Goal: Information Seeking & Learning: Learn about a topic

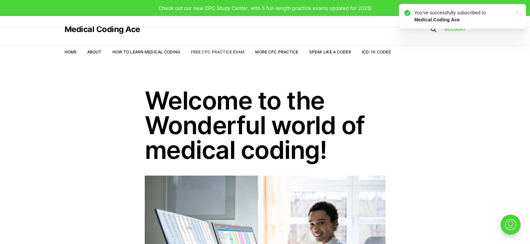
click at [210, 52] on link "Free CPC Practice Exam" at bounding box center [218, 51] width 54 height 5
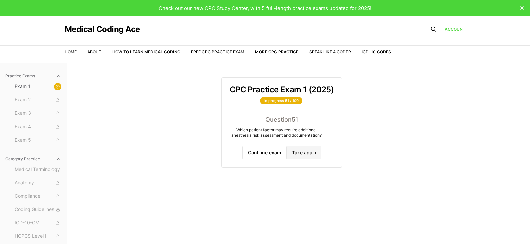
click at [254, 103] on p "In progress 51 / 100" at bounding box center [282, 100] width 104 height 9
click at [264, 153] on button "Continue exam" at bounding box center [264, 152] width 44 height 13
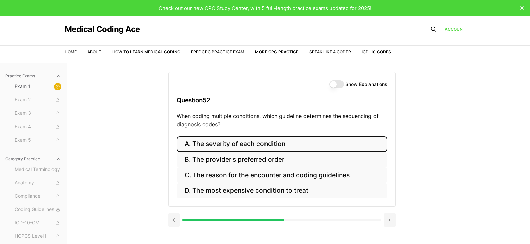
click at [214, 143] on button "A. The severity of each condition" at bounding box center [281, 144] width 211 height 16
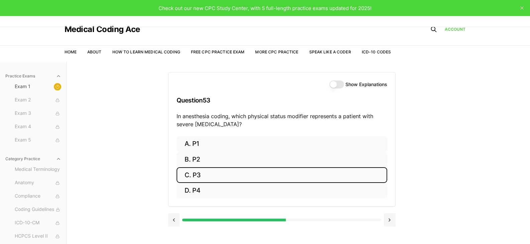
click at [203, 173] on button "C. P3" at bounding box center [281, 175] width 211 height 16
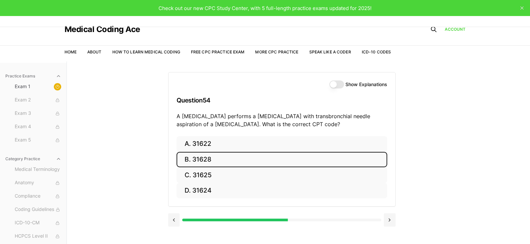
click at [230, 159] on button "B. 31628" at bounding box center [281, 160] width 211 height 16
click at [223, 162] on button "B. 74177" at bounding box center [281, 160] width 211 height 16
click at [223, 162] on button "B. 71046" at bounding box center [281, 160] width 211 height 16
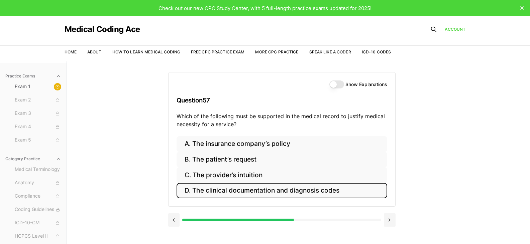
click at [235, 193] on button "D. The clinical documentation and diagnosis codes" at bounding box center [281, 191] width 211 height 16
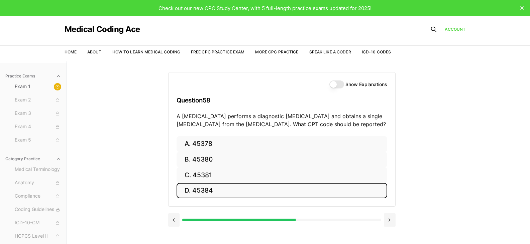
click at [235, 193] on button "D. 45384" at bounding box center [281, 191] width 211 height 16
click at [215, 189] on button "D. 55706" at bounding box center [281, 191] width 211 height 16
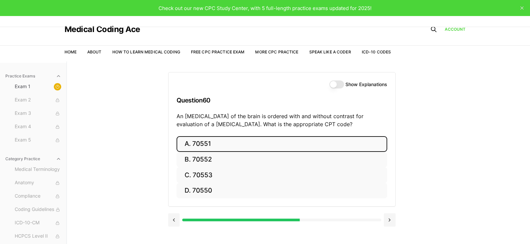
click at [229, 147] on button "A. 70551" at bounding box center [281, 144] width 211 height 16
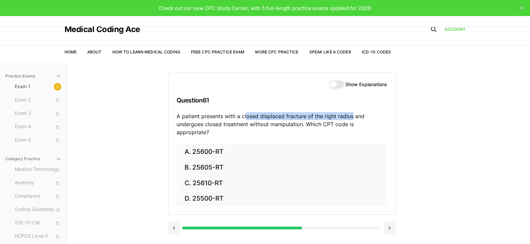
drag, startPoint x: 275, startPoint y: 117, endPoint x: 352, endPoint y: 119, distance: 76.6
click at [352, 119] on p "A patient presents with a closed displaced fracture of the right radius and und…" at bounding box center [281, 124] width 211 height 24
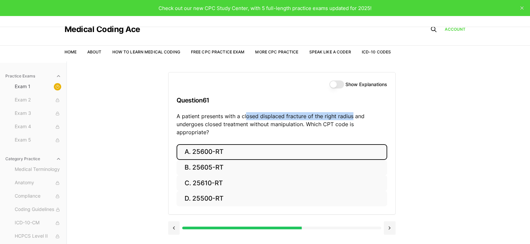
click at [228, 144] on button "A. 25600-RT" at bounding box center [281, 152] width 211 height 16
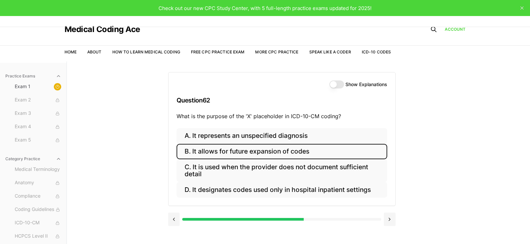
click at [300, 150] on button "B. It allows for future expansion of codes" at bounding box center [281, 152] width 211 height 16
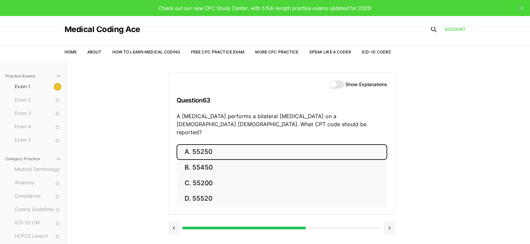
click at [209, 144] on button "A. 55250" at bounding box center [281, 152] width 211 height 16
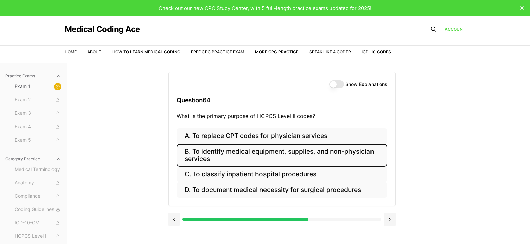
click at [260, 163] on button "B. To identify medical equipment, supplies, and non-physician services" at bounding box center [281, 155] width 211 height 23
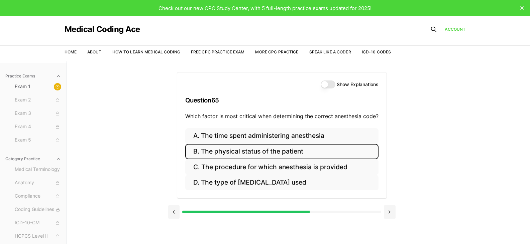
click at [233, 155] on button "B. The physical status of the patient" at bounding box center [281, 152] width 193 height 16
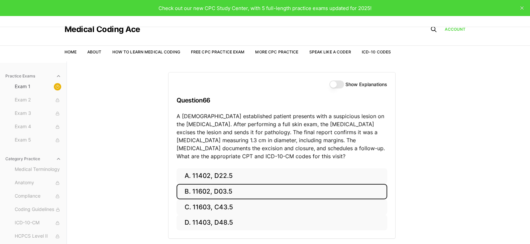
click at [213, 193] on button "B. 11602, D03.5" at bounding box center [281, 192] width 211 height 16
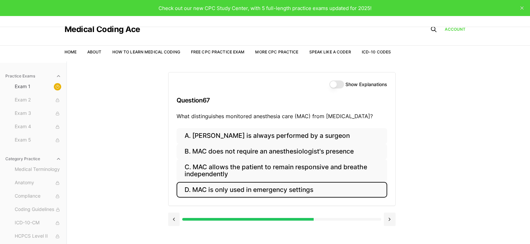
click at [226, 193] on button "D. MAC is only used in emergency settings" at bounding box center [281, 190] width 211 height 16
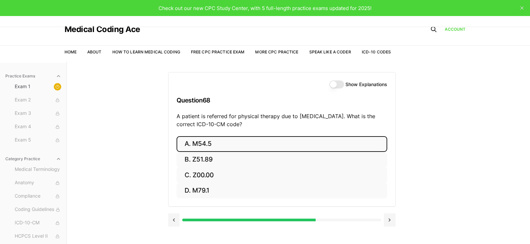
click at [240, 143] on button "A. M54.5" at bounding box center [281, 144] width 211 height 16
click at [275, 144] on button "A. 25260" at bounding box center [281, 144] width 211 height 16
click at [275, 144] on button "A. 61312" at bounding box center [281, 144] width 211 height 16
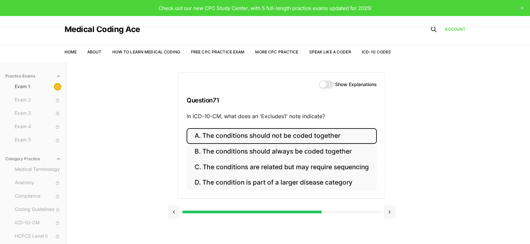
click at [218, 133] on button "A. The conditions should not be coded together" at bounding box center [282, 136] width 190 height 16
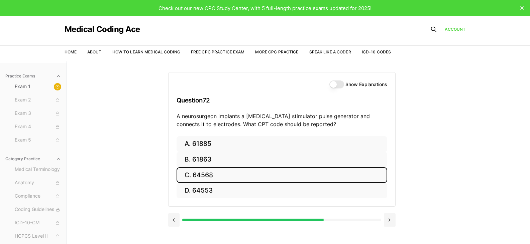
click at [199, 182] on button "C. 64568" at bounding box center [281, 175] width 211 height 16
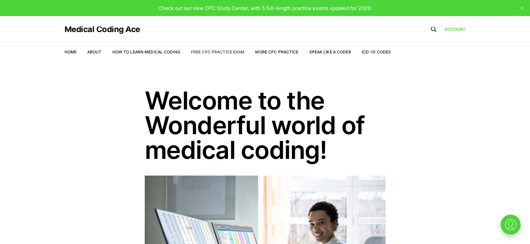
click at [224, 51] on link "Free CPC Practice Exam" at bounding box center [218, 51] width 54 height 5
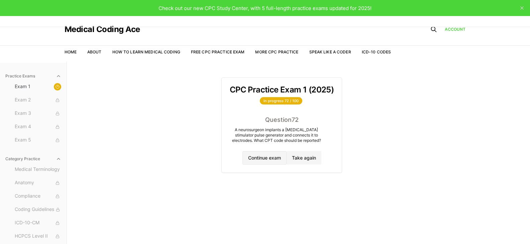
click at [266, 159] on button "Continue exam" at bounding box center [264, 157] width 44 height 13
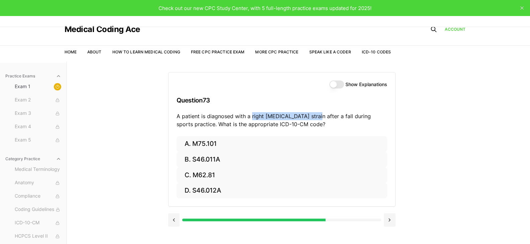
drag, startPoint x: 251, startPoint y: 116, endPoint x: 309, endPoint y: 116, distance: 58.5
click at [309, 116] on p "A patient is diagnosed with a right rotator cuff strain after a fall during spo…" at bounding box center [281, 120] width 211 height 16
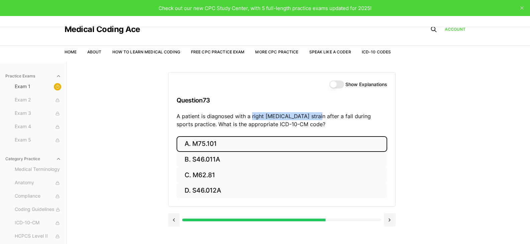
click at [267, 141] on button "A. M75.101" at bounding box center [281, 144] width 211 height 16
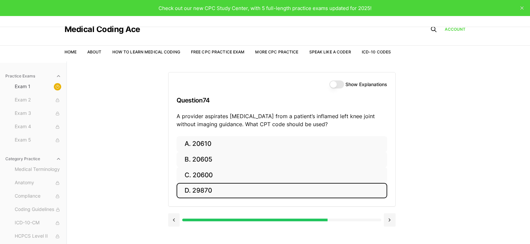
click at [215, 191] on button "D. 29870" at bounding box center [281, 191] width 211 height 16
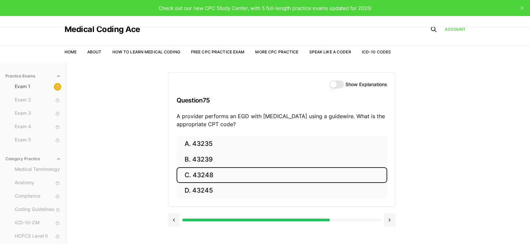
click at [221, 179] on button "C. 43248" at bounding box center [281, 175] width 211 height 16
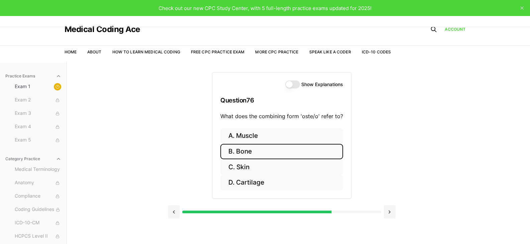
click at [254, 149] on button "B. Bone" at bounding box center [281, 152] width 123 height 16
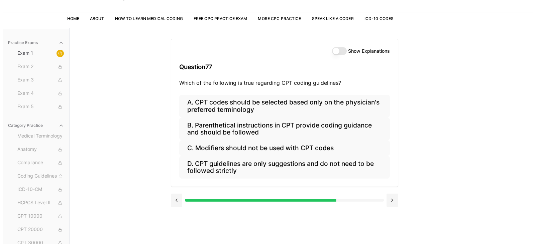
scroll to position [34, 0]
click at [332, 94] on div "Show Explanations Question 77 Which of the following is true regarding CPT codi…" at bounding box center [281, 67] width 227 height 56
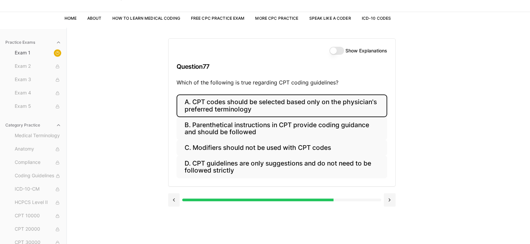
click at [331, 102] on button "A. CPT codes should be selected based only on the physician's preferred termino…" at bounding box center [281, 106] width 211 height 23
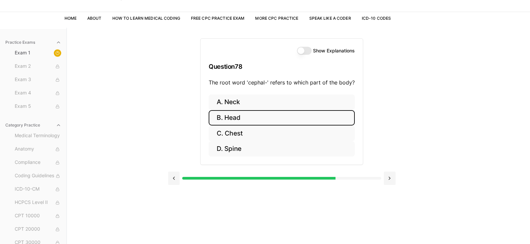
click at [239, 118] on button "B. Head" at bounding box center [282, 118] width 146 height 16
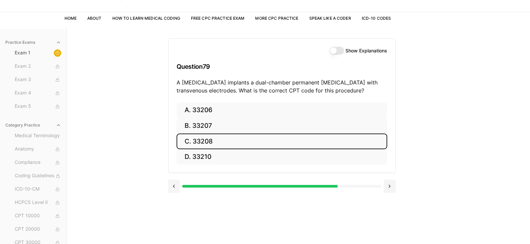
click at [228, 140] on button "C. 33208" at bounding box center [281, 142] width 211 height 16
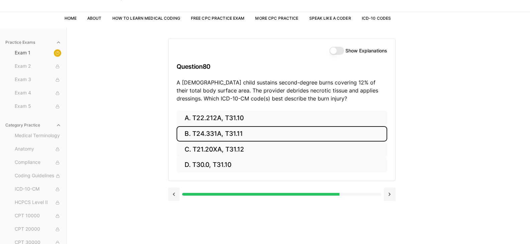
click at [218, 140] on button "B. T24.331A, T31.11" at bounding box center [281, 134] width 211 height 16
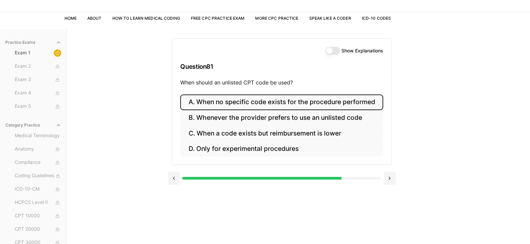
click at [212, 101] on button "A. When no specific code exists for the procedure performed" at bounding box center [281, 103] width 203 height 16
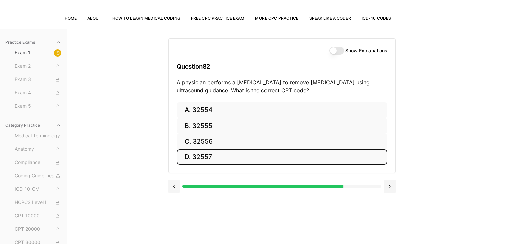
click at [223, 156] on button "D. 32557" at bounding box center [281, 157] width 211 height 16
click at [223, 156] on button "D. 93325" at bounding box center [281, 157] width 211 height 16
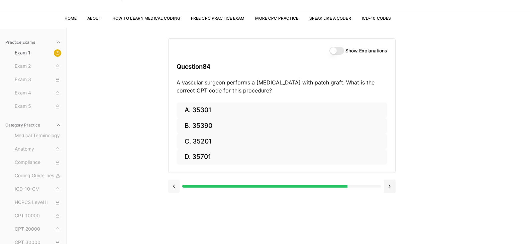
click at [172, 186] on button at bounding box center [174, 186] width 12 height 13
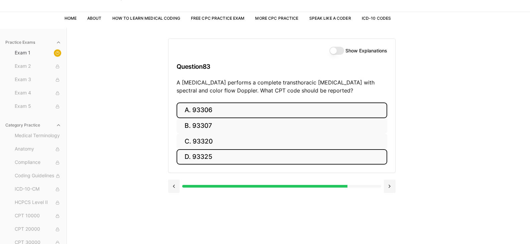
click at [225, 114] on button "A. 93306" at bounding box center [281, 111] width 211 height 16
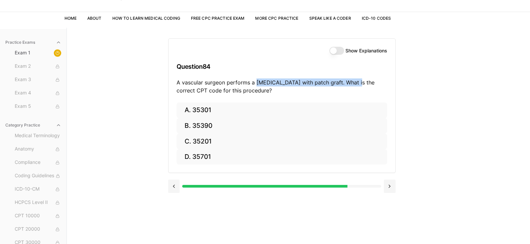
drag, startPoint x: 255, startPoint y: 82, endPoint x: 356, endPoint y: 83, distance: 100.3
click at [356, 83] on p "A vascular surgeon performs a carotid endarterectomy with patch graft. What is …" at bounding box center [281, 87] width 211 height 16
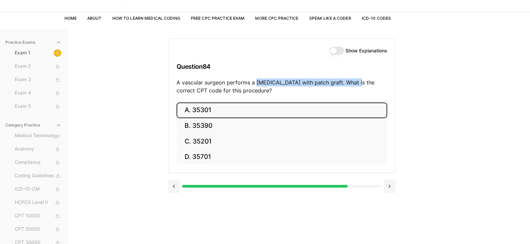
click at [255, 112] on button "A. 35301" at bounding box center [281, 111] width 211 height 16
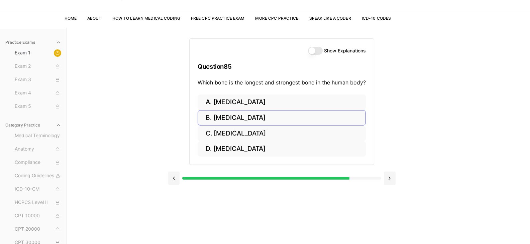
click at [219, 116] on button "B. Femur" at bounding box center [282, 118] width 168 height 16
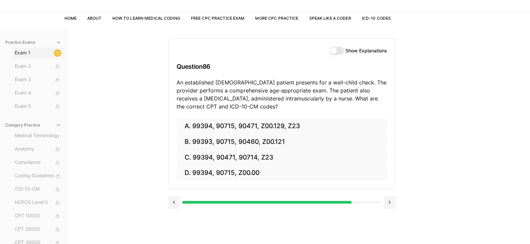
click at [54, 55] on div at bounding box center [57, 52] width 7 height 7
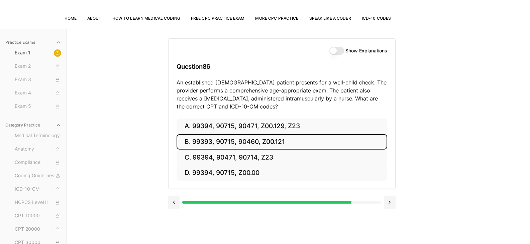
click at [262, 140] on button "B. 99393, 90715, 90460, Z00.121" at bounding box center [281, 142] width 211 height 16
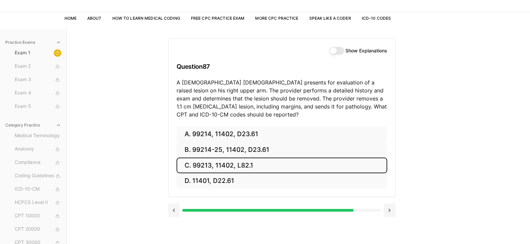
click at [240, 167] on button "C. 99213, 11402, L82.1" at bounding box center [281, 166] width 211 height 16
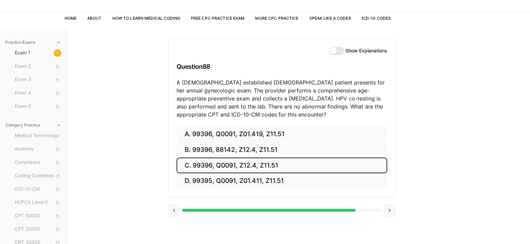
click at [267, 163] on button "C. 99396, Q0091, Z12.4, Z11.51" at bounding box center [281, 166] width 211 height 16
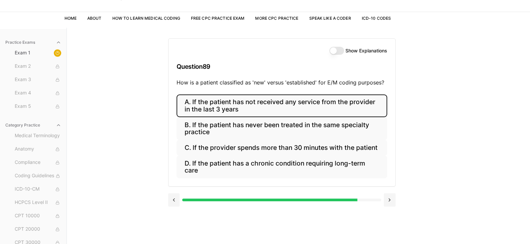
click at [274, 111] on button "A. If the patient has not received any service from the provider in the last 3 …" at bounding box center [281, 106] width 211 height 23
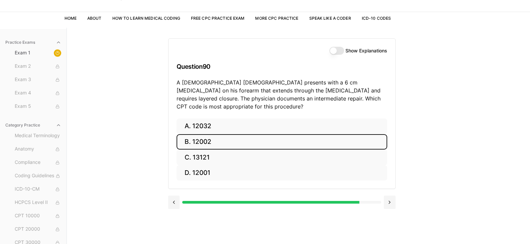
click at [220, 138] on button "B. 12002" at bounding box center [281, 142] width 211 height 16
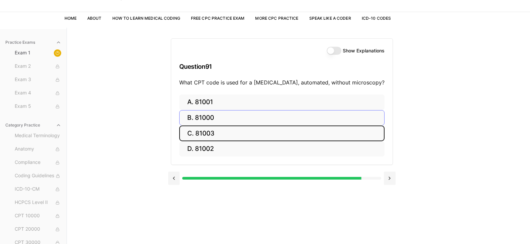
click at [220, 138] on button "C. 81003" at bounding box center [281, 134] width 205 height 16
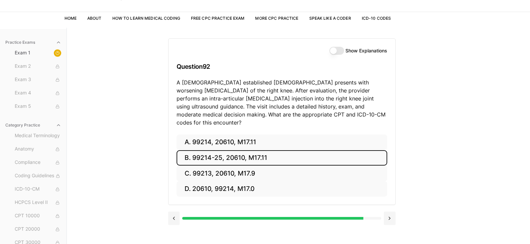
click at [218, 156] on button "B. 99214-25, 20610, M17.11" at bounding box center [281, 158] width 211 height 16
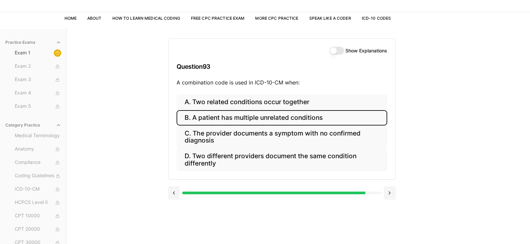
click at [223, 122] on button "B. A patient has multiple unrelated conditions" at bounding box center [281, 118] width 211 height 16
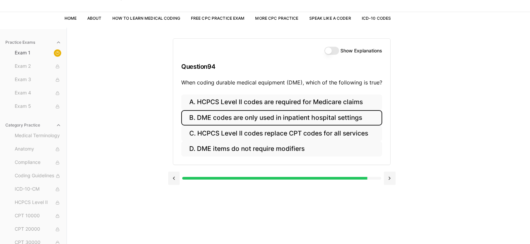
click at [243, 125] on button "B. DME codes are only used in inpatient hospital settings" at bounding box center [281, 118] width 201 height 16
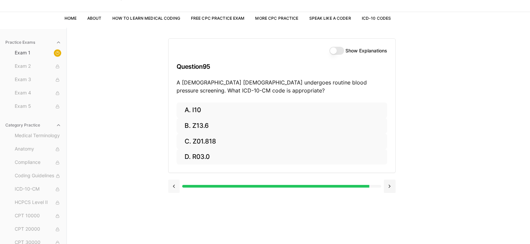
click at [170, 186] on button at bounding box center [174, 186] width 12 height 13
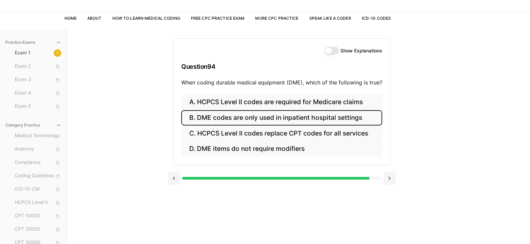
click at [200, 119] on button "B. DME codes are only used in inpatient hospital settings" at bounding box center [281, 118] width 201 height 16
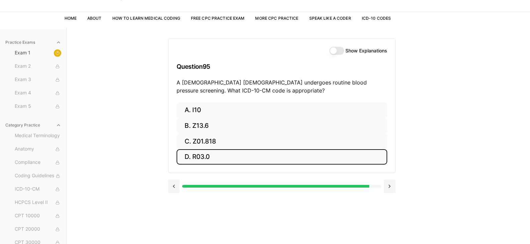
click at [248, 161] on button "D. R03.0" at bounding box center [281, 157] width 211 height 16
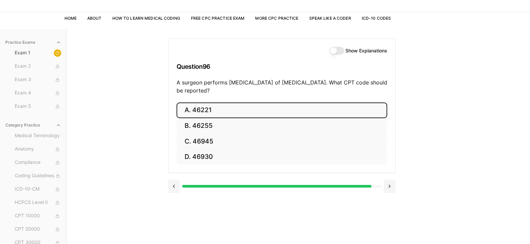
click at [253, 106] on button "A. 46221" at bounding box center [281, 111] width 211 height 16
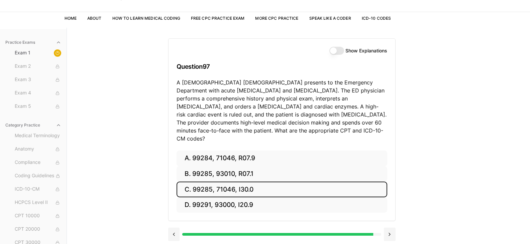
click at [288, 182] on button "C. 99285, 71046, I30.0" at bounding box center [281, 190] width 211 height 16
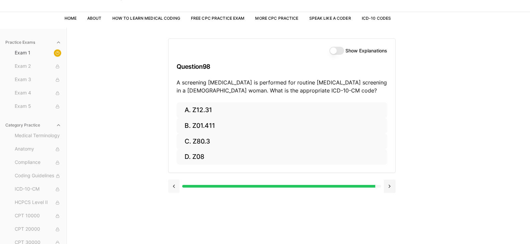
click at [171, 186] on button at bounding box center [174, 186] width 12 height 13
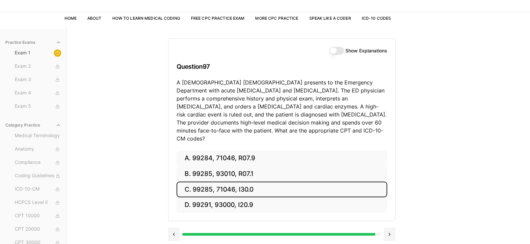
click at [243, 182] on button "C. 99285, 71046, I30.0" at bounding box center [281, 190] width 211 height 16
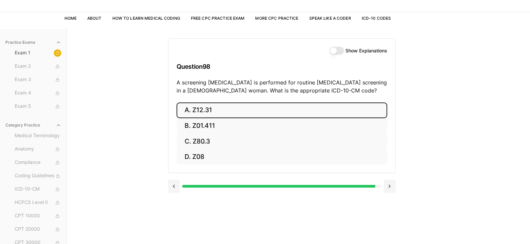
click at [280, 115] on button "A. Z12.31" at bounding box center [281, 111] width 211 height 16
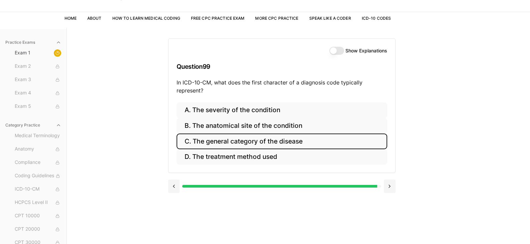
click at [231, 141] on button "C. The general category of the disease" at bounding box center [281, 142] width 211 height 16
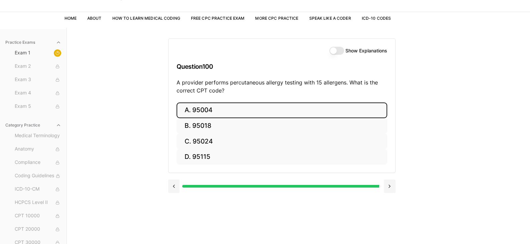
click at [212, 109] on button "A. 95004" at bounding box center [281, 111] width 211 height 16
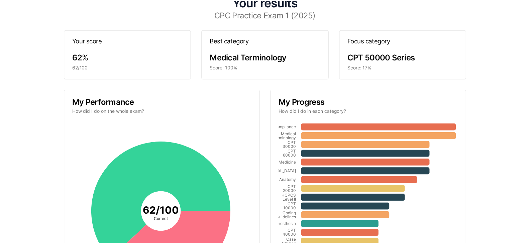
scroll to position [0, 0]
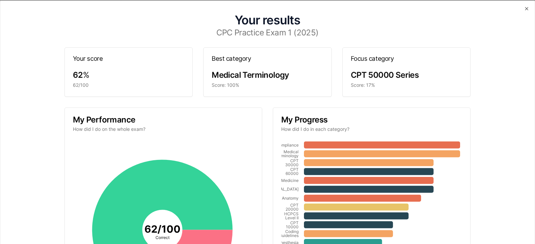
click at [523, 5] on div "Your results CPC Practice Exam 1 (2025) Your score 62 % 62/100 Best category Me…" at bounding box center [267, 122] width 535 height 244
click at [524, 11] on icon "button" at bounding box center [526, 8] width 5 height 5
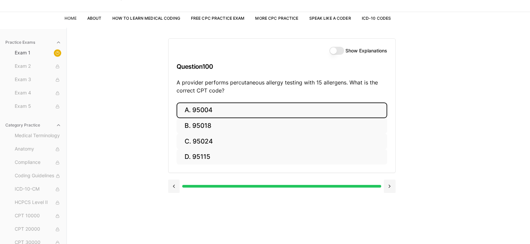
click at [66, 19] on link "Home" at bounding box center [71, 18] width 12 height 5
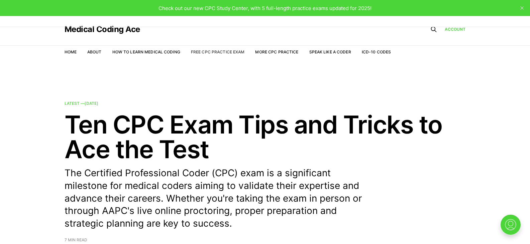
click at [222, 53] on link "Free CPC Practice Exam" at bounding box center [218, 51] width 54 height 5
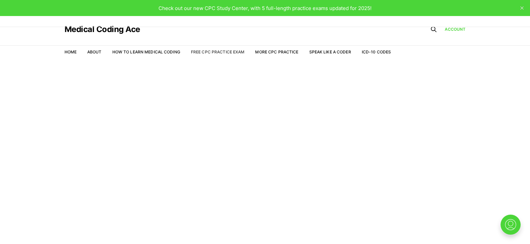
click at [222, 52] on link "Free CPC Practice Exam" at bounding box center [218, 51] width 54 height 5
click at [220, 54] on li "Free CPC Practice Exam" at bounding box center [218, 52] width 54 height 6
click at [219, 50] on link "Free CPC Practice Exam" at bounding box center [218, 51] width 54 height 5
click at [289, 51] on link "More CPC Practice" at bounding box center [276, 51] width 43 height 5
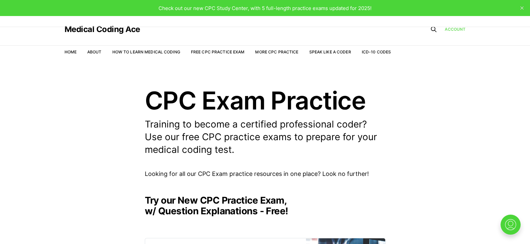
click at [454, 28] on link "Account" at bounding box center [455, 29] width 21 height 6
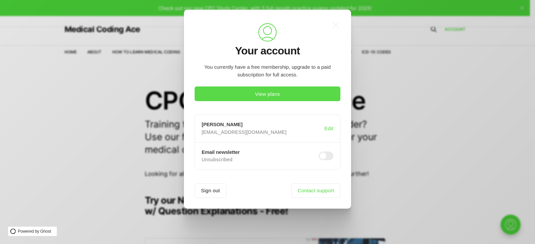
click at [290, 95] on button "View plans" at bounding box center [268, 94] width 146 height 15
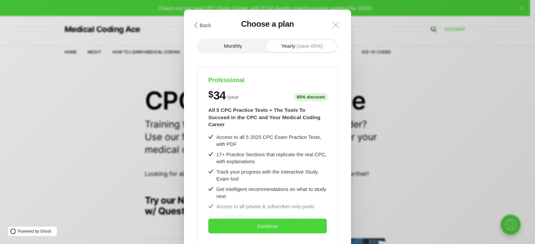
click at [332, 25] on icon ".a{fill:none;stroke:currentColor;stroke-linecap:round;stroke-linejoin:round;str…" at bounding box center [335, 25] width 15 height 15
